Goal: Information Seeking & Learning: Learn about a topic

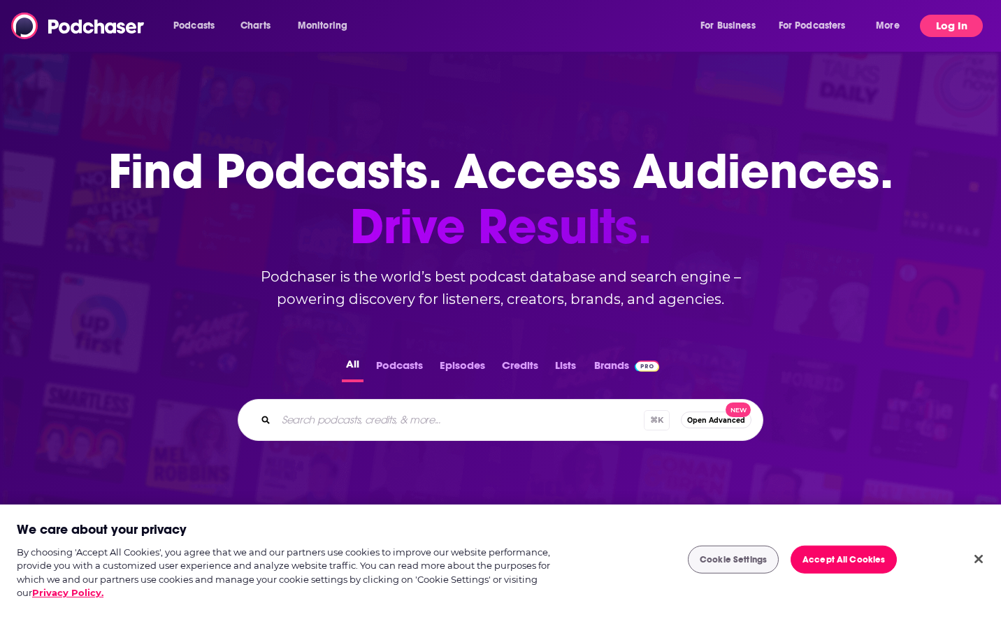
click at [958, 22] on button "Log In" at bounding box center [950, 26] width 63 height 22
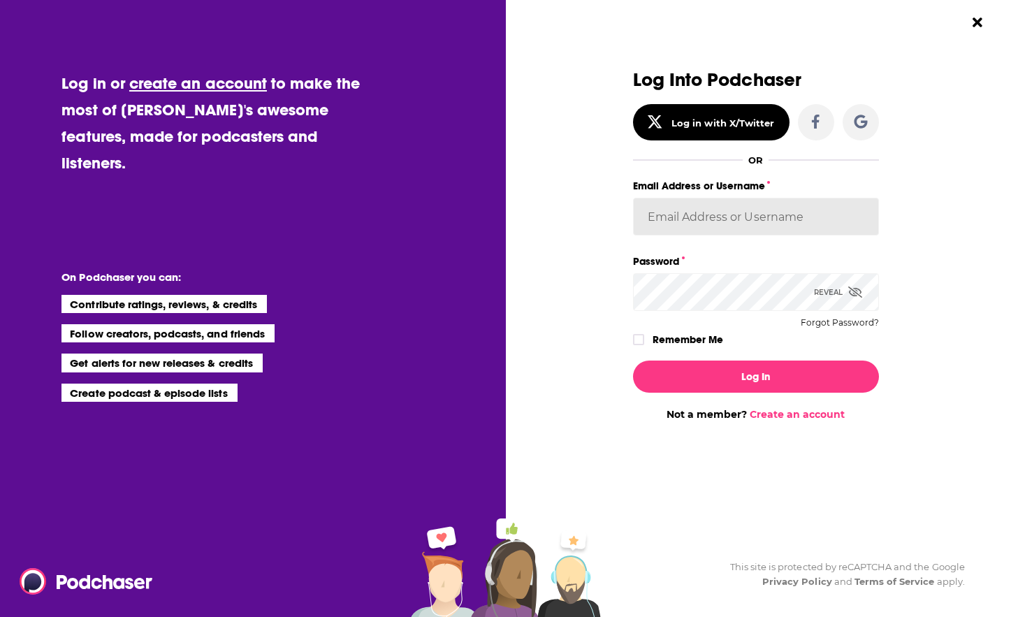
type input "[PERSON_NAME][EMAIL_ADDRESS][DOMAIN_NAME]"
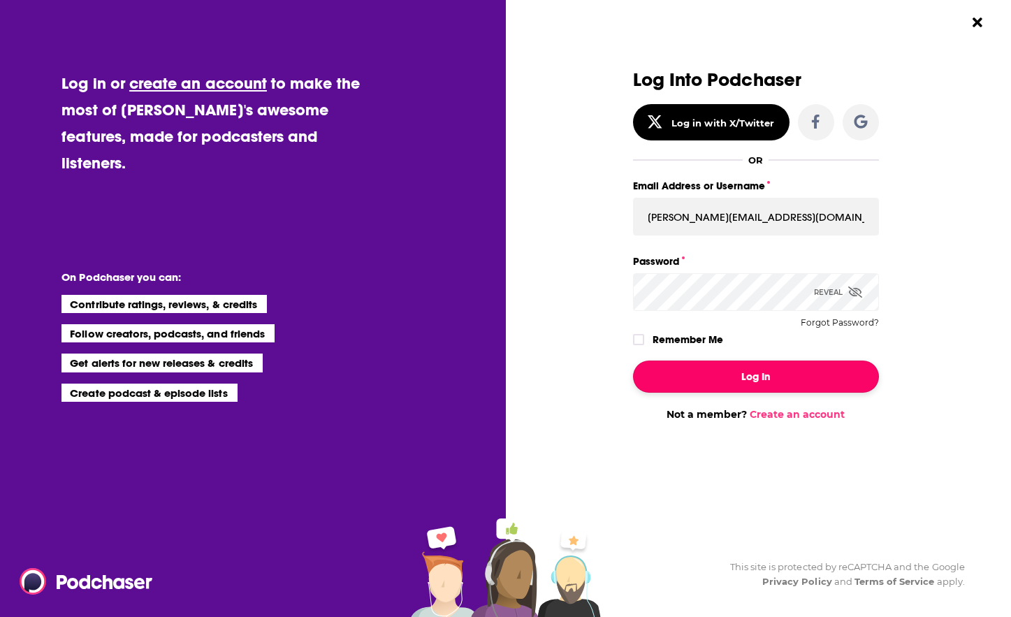
click at [758, 382] on button "Log In" at bounding box center [756, 377] width 246 height 32
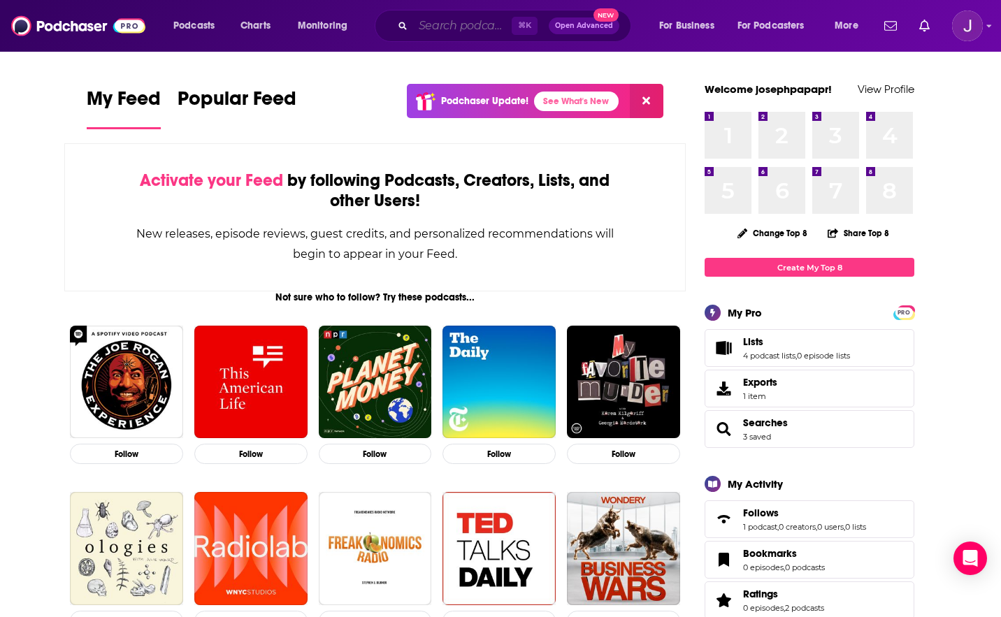
click at [440, 29] on input "Search podcasts, credits, & more..." at bounding box center [462, 26] width 99 height 22
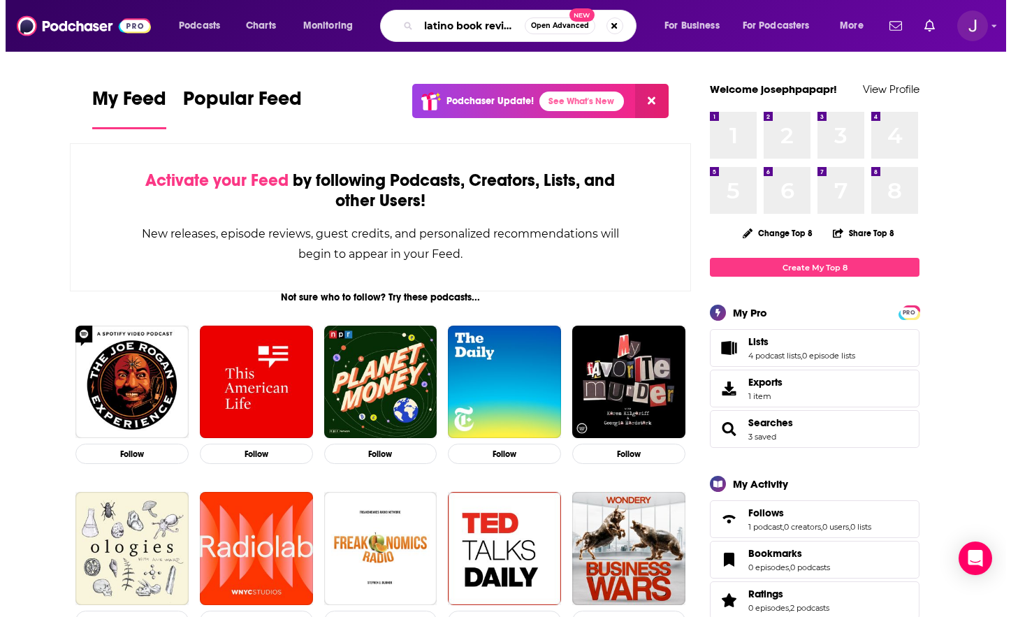
scroll to position [0, 1]
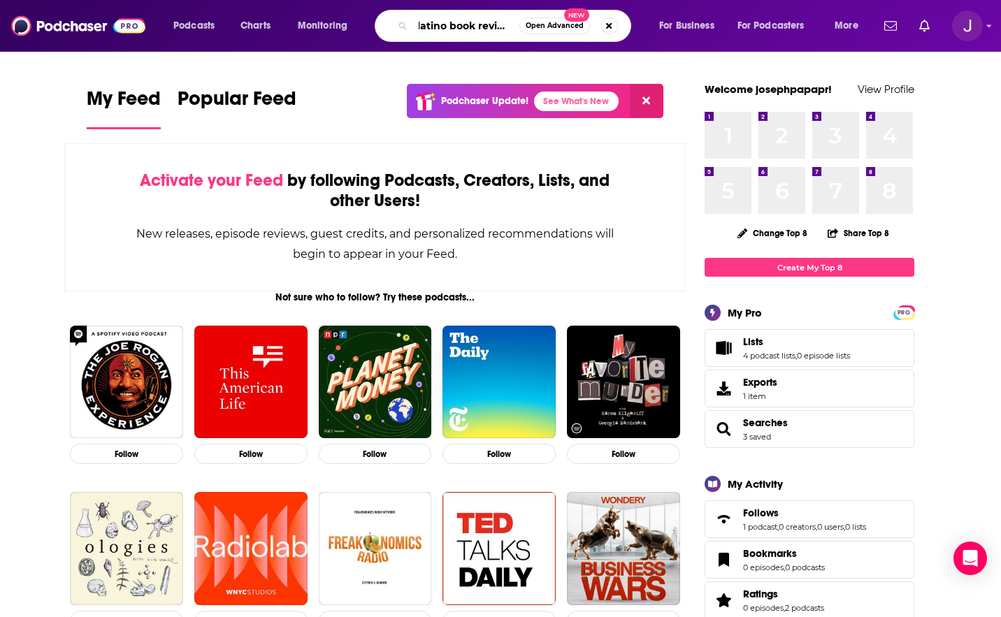
type input "latino book review"
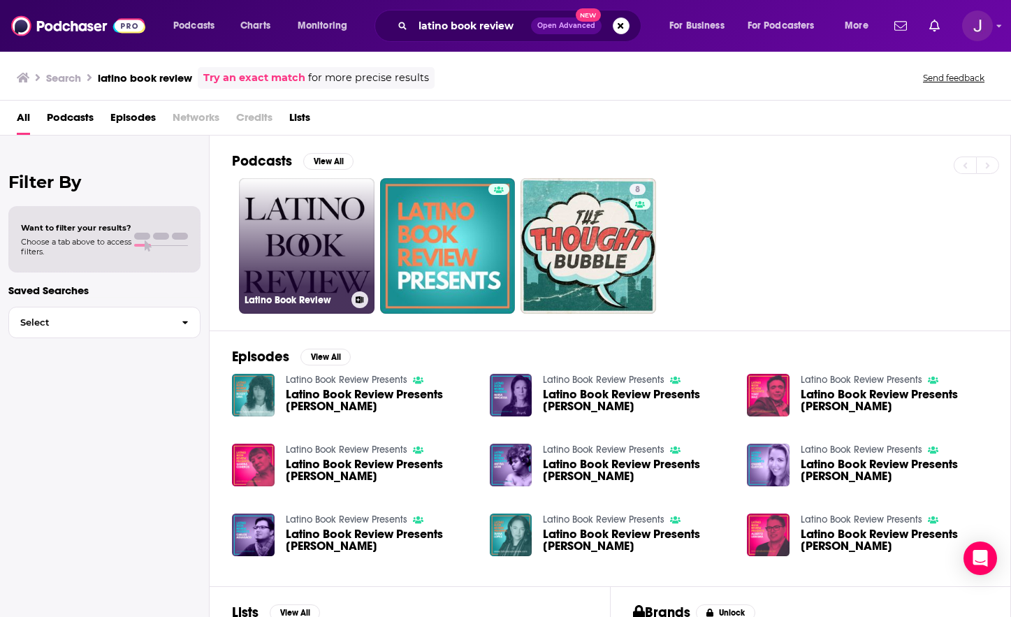
click at [275, 244] on link "Latino Book Review" at bounding box center [307, 246] width 136 height 136
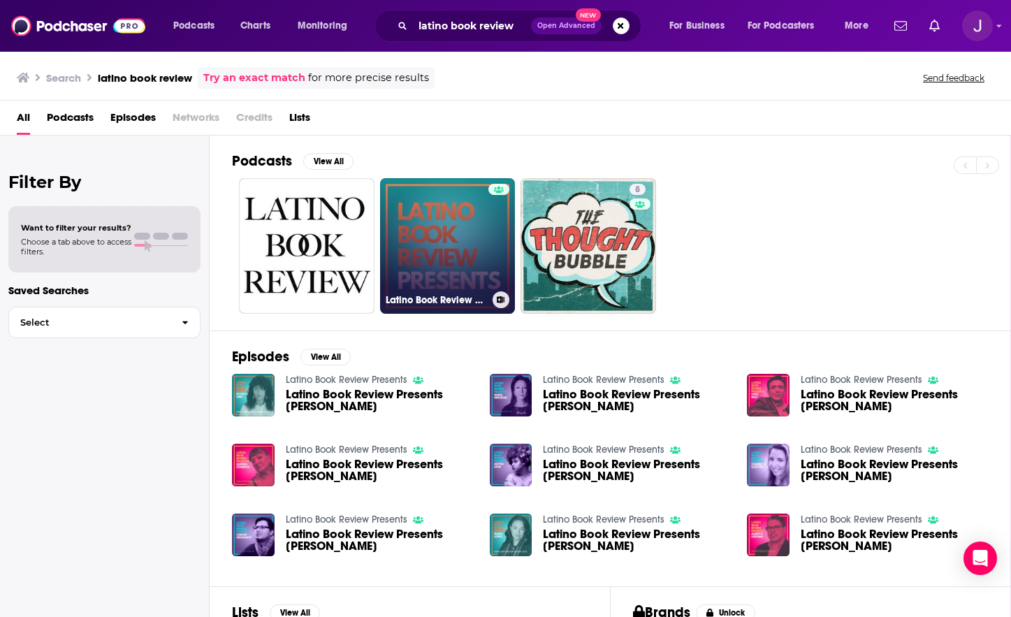
click at [413, 214] on link "Latino Book Review Presents" at bounding box center [448, 246] width 136 height 136
